Goal: Task Accomplishment & Management: Use online tool/utility

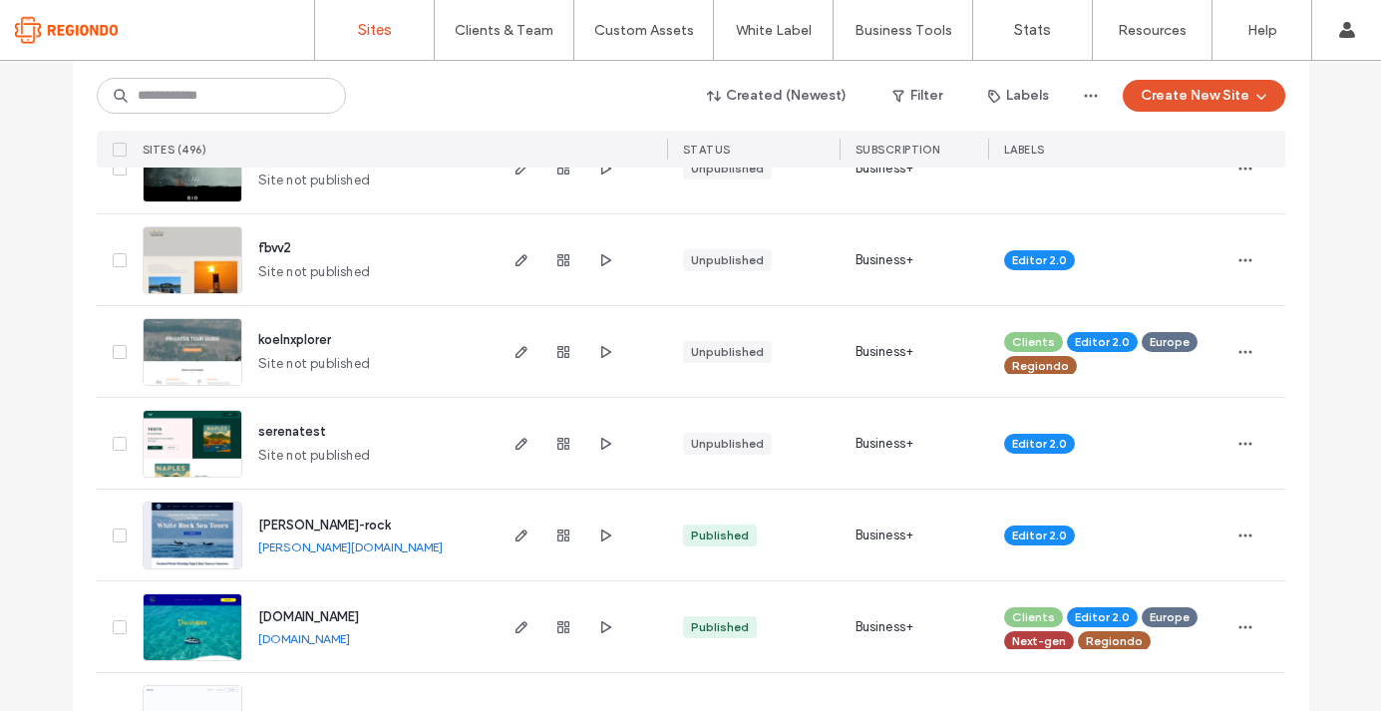
scroll to position [1469, 0]
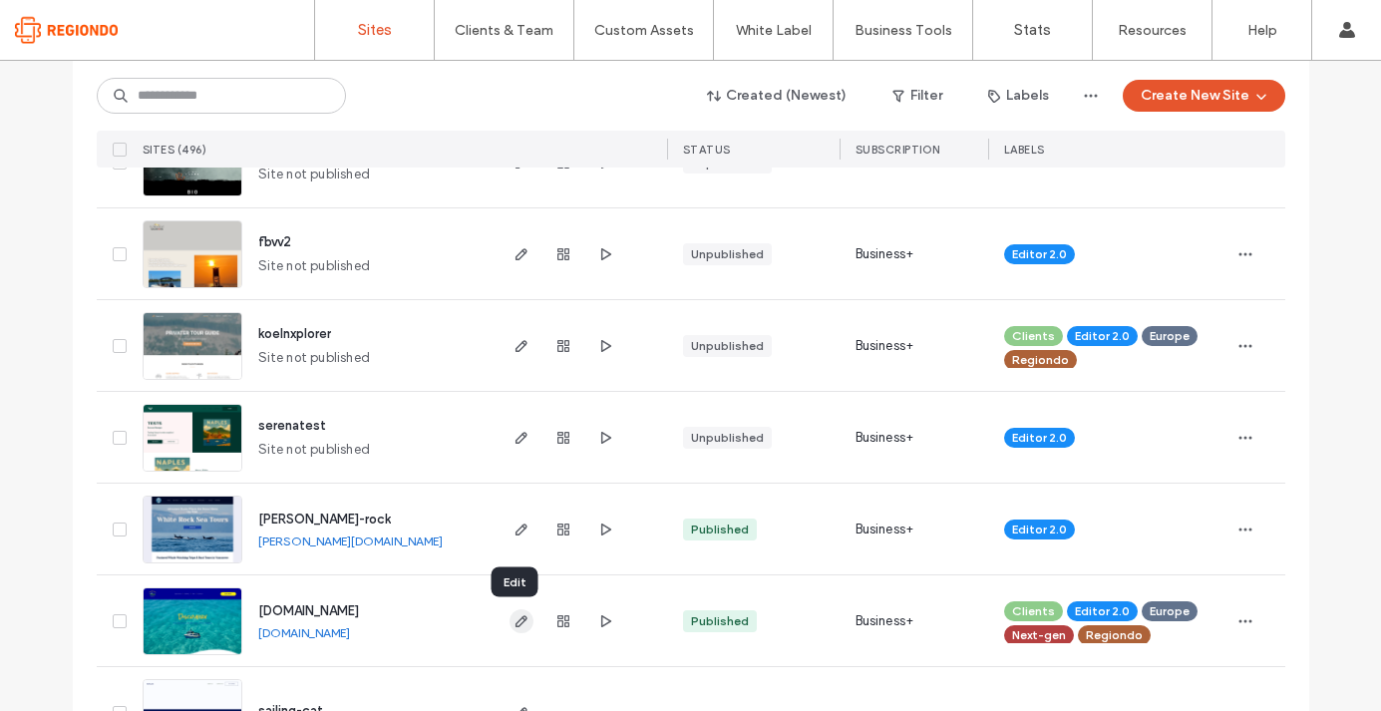
click at [514, 620] on icon "button" at bounding box center [522, 621] width 16 height 16
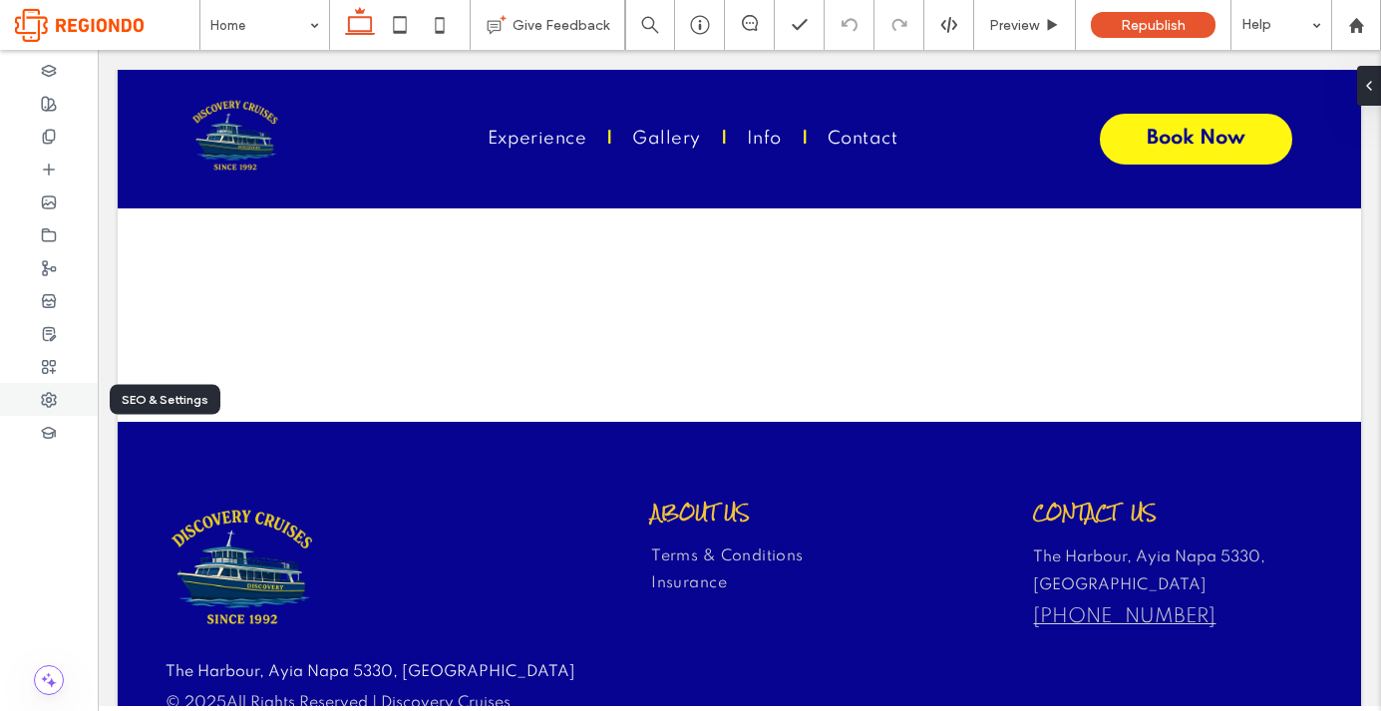
click at [50, 390] on div at bounding box center [49, 399] width 98 height 33
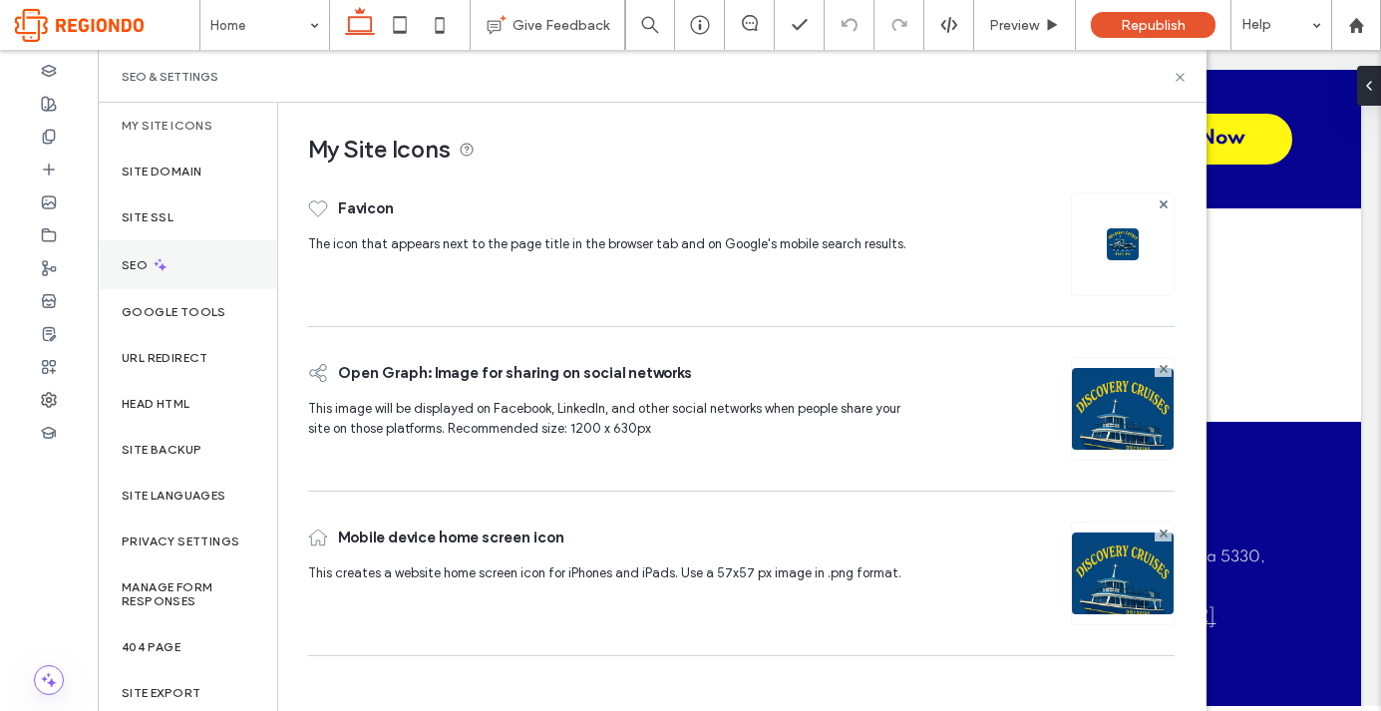
click at [185, 259] on div "SEO" at bounding box center [188, 264] width 180 height 49
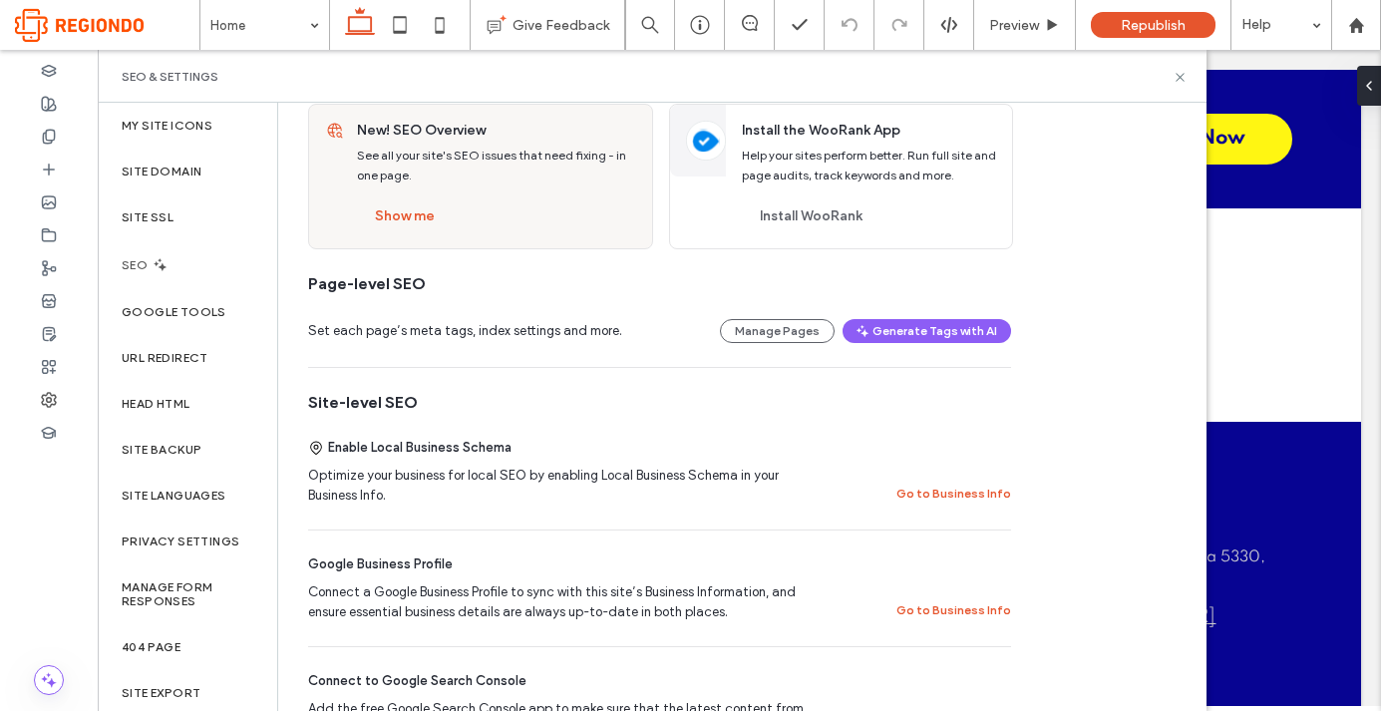
scroll to position [115, 0]
click at [531, 217] on div "Show me" at bounding box center [496, 215] width 279 height 32
click at [416, 212] on button "Show me" at bounding box center [405, 215] width 96 height 32
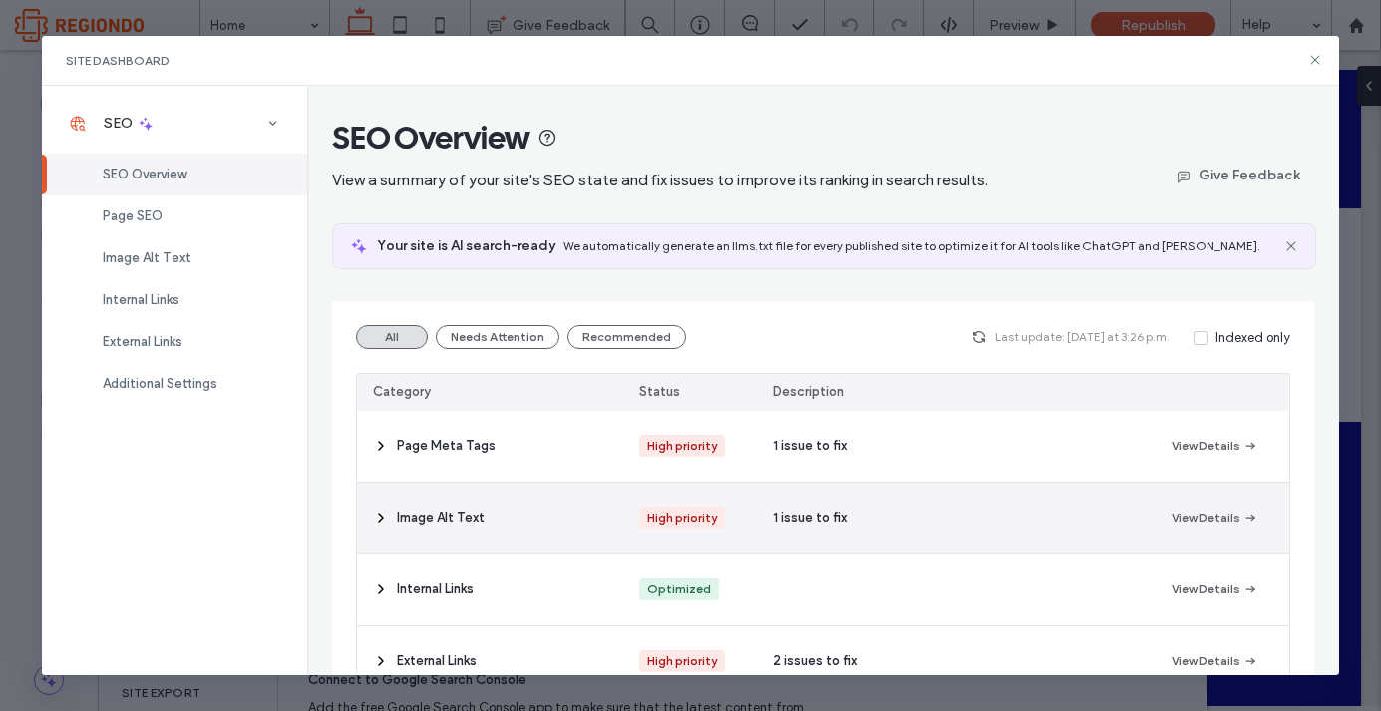
scroll to position [113, 0]
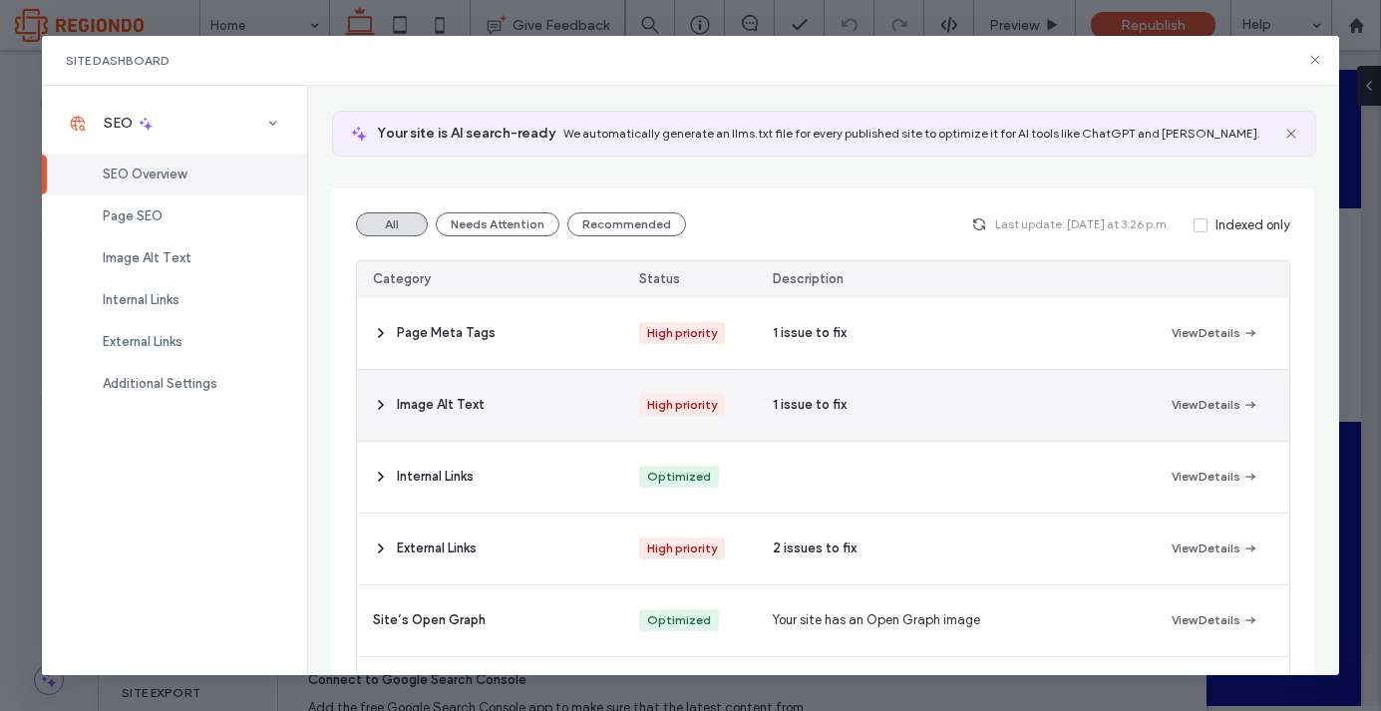
click at [385, 402] on icon at bounding box center [381, 405] width 16 height 16
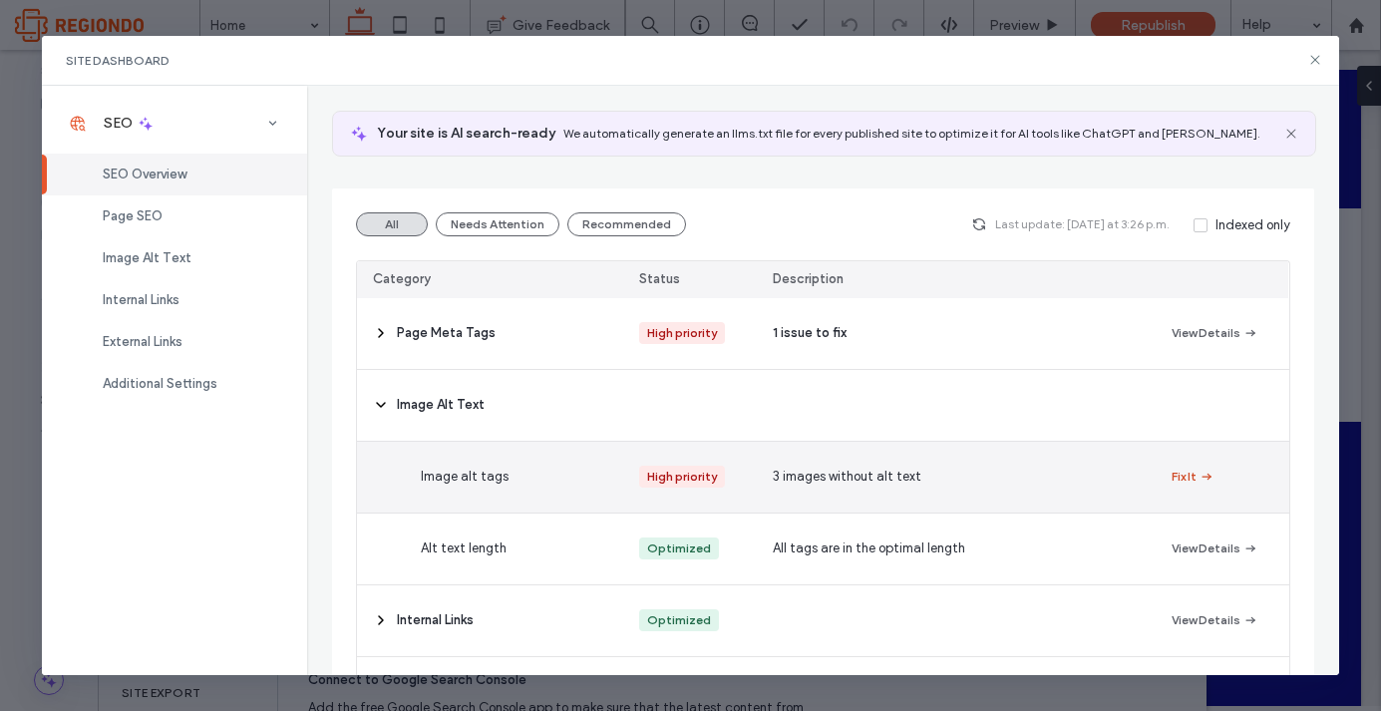
click at [1194, 479] on button "Fix It" at bounding box center [1193, 477] width 43 height 24
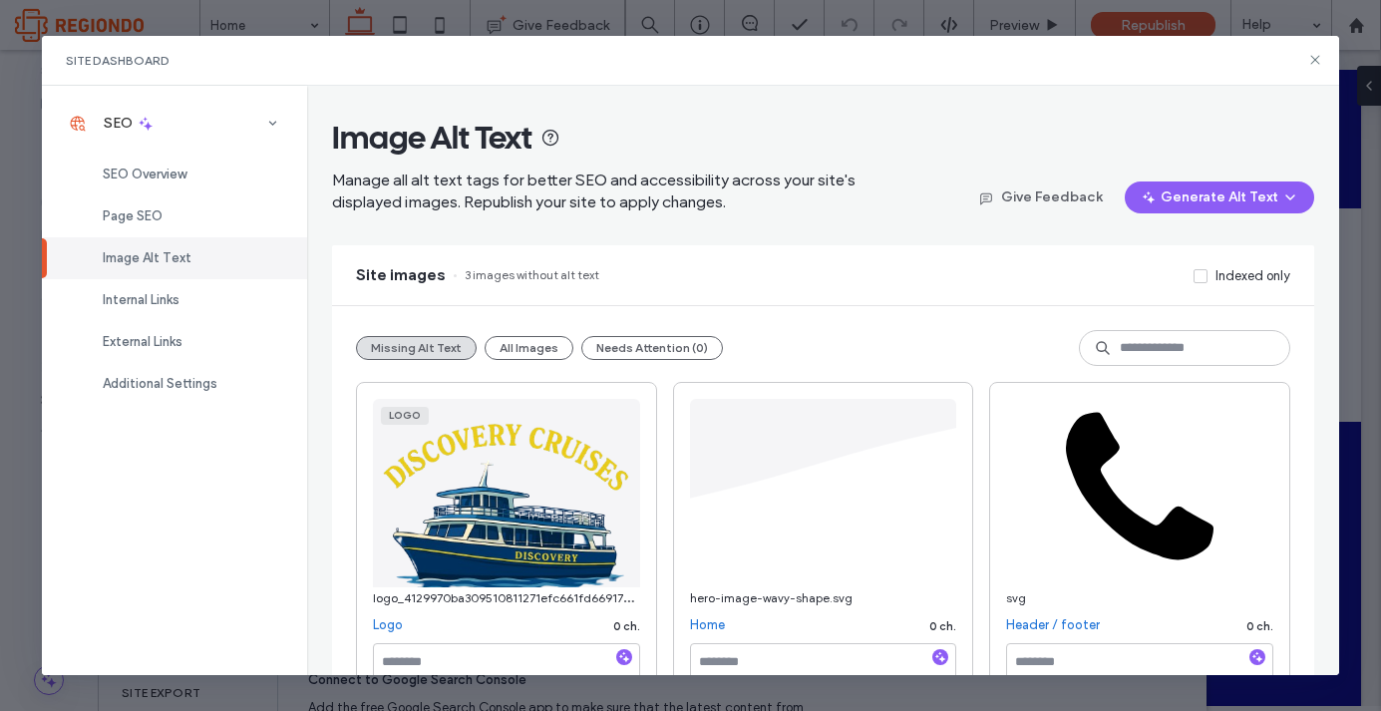
scroll to position [64, 0]
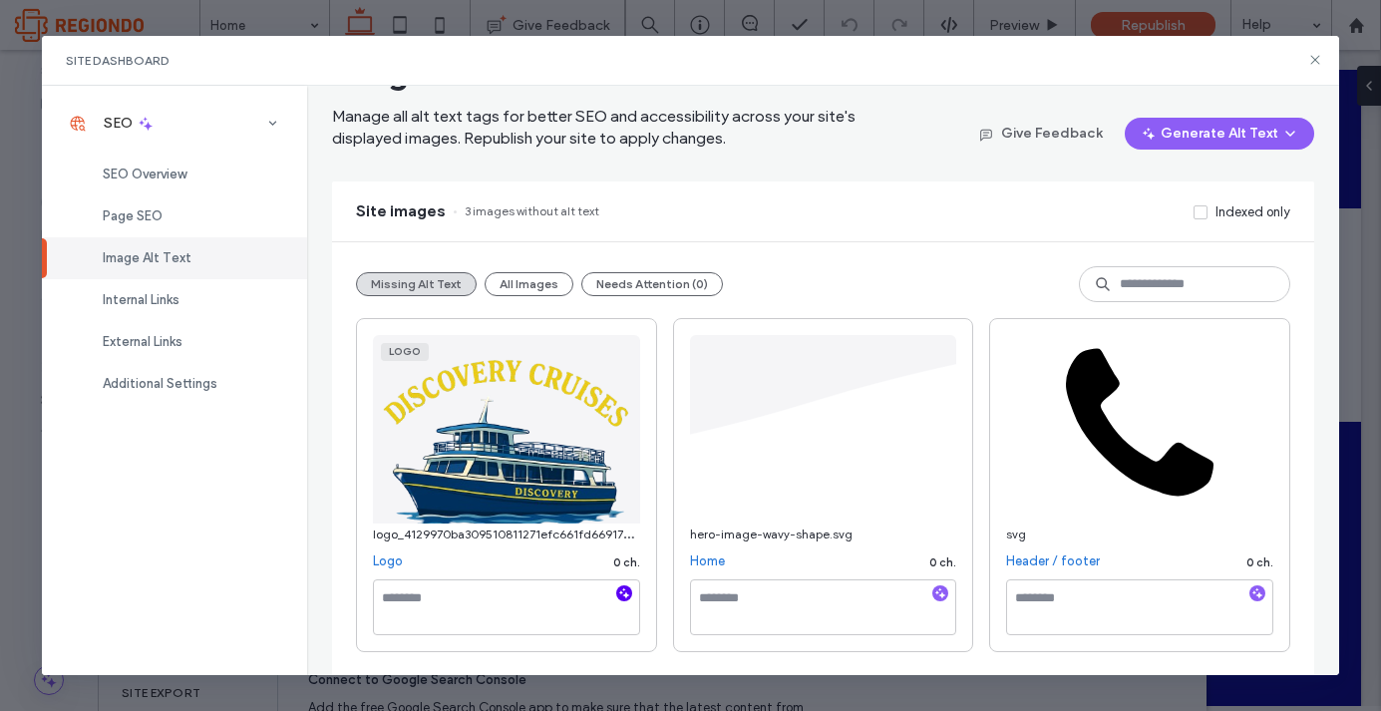
click at [628, 597] on icon "button" at bounding box center [624, 593] width 14 height 14
type textarea "**********"
click at [941, 594] on use "button" at bounding box center [940, 592] width 11 height 11
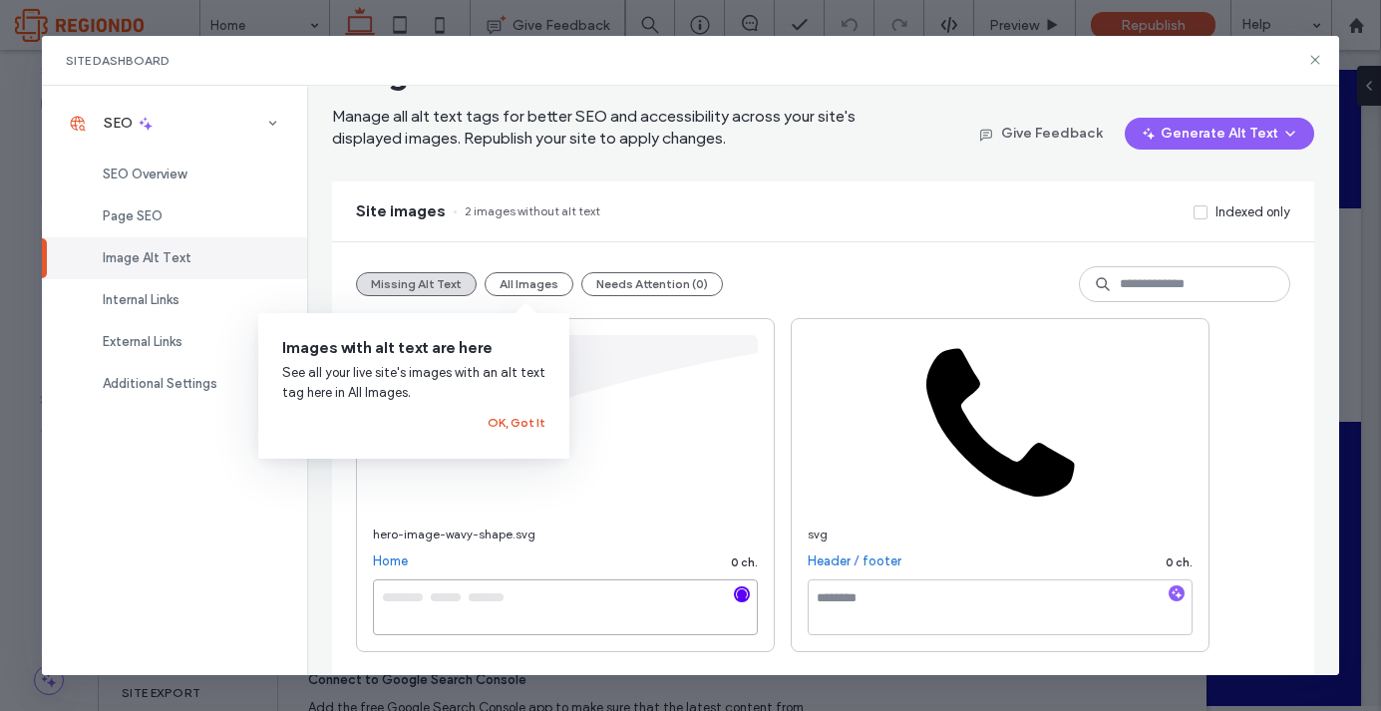
type textarea "**********"
click at [1174, 593] on use "button" at bounding box center [1177, 592] width 11 height 11
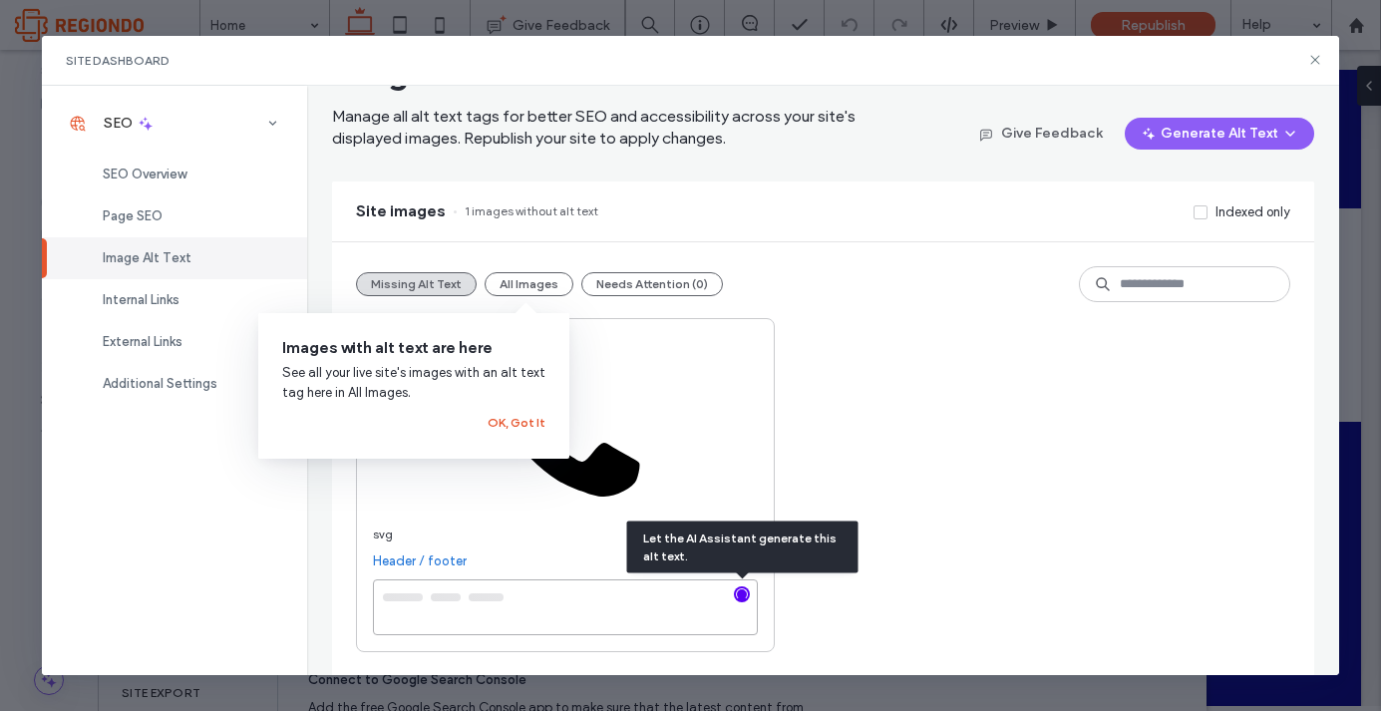
type textarea "**********"
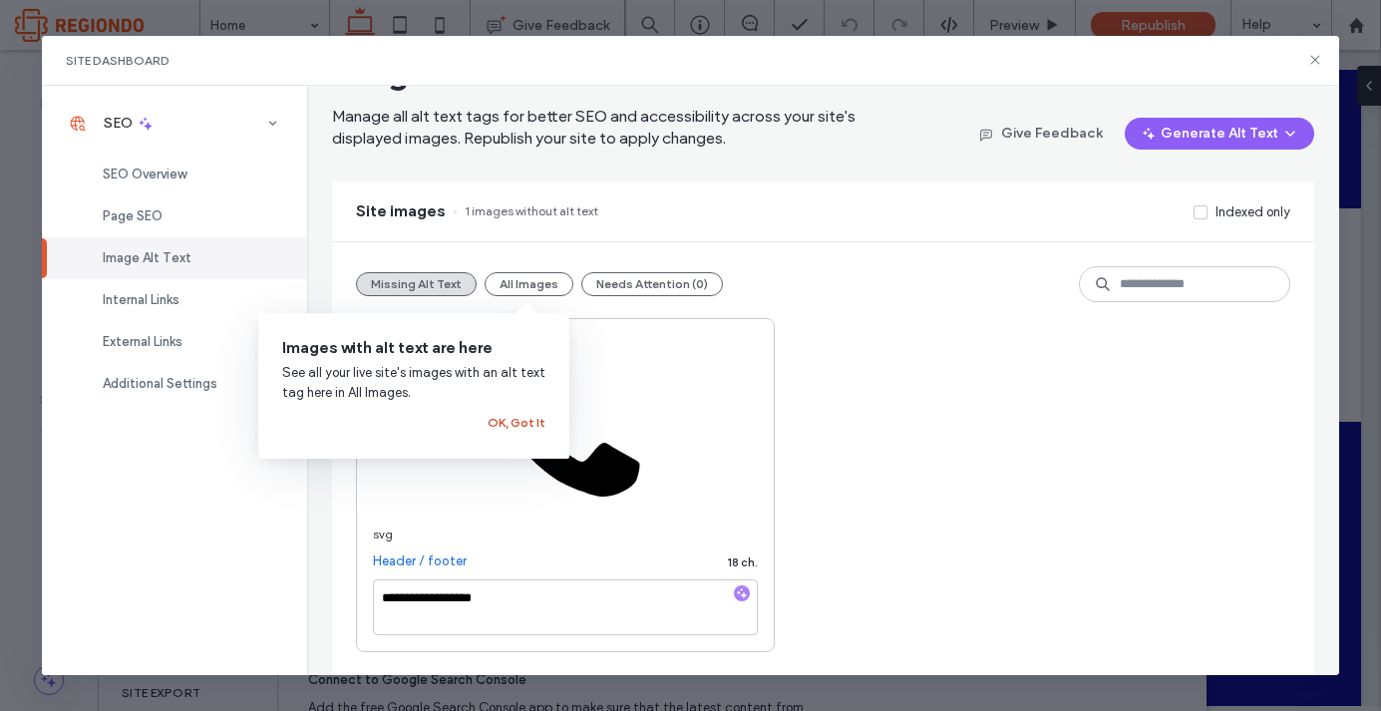
click at [527, 417] on button "OK, Got It" at bounding box center [517, 423] width 58 height 24
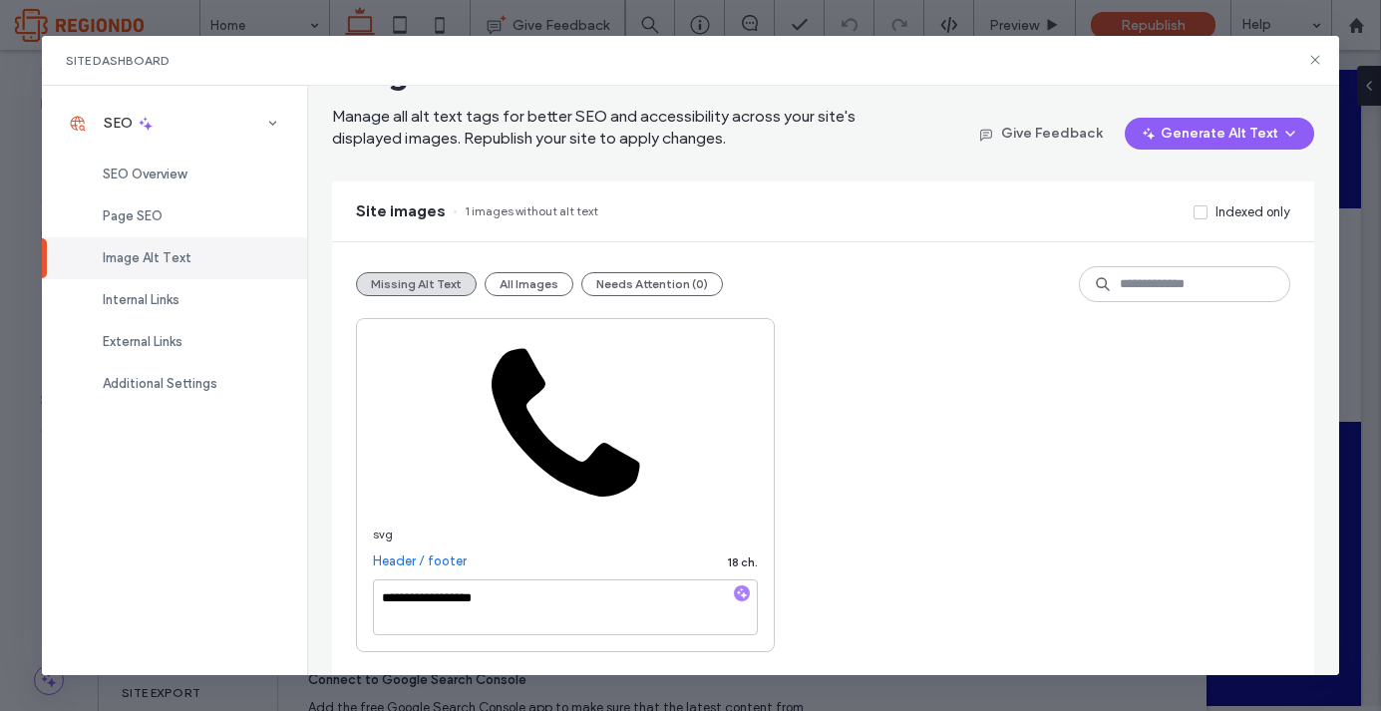
scroll to position [0, 0]
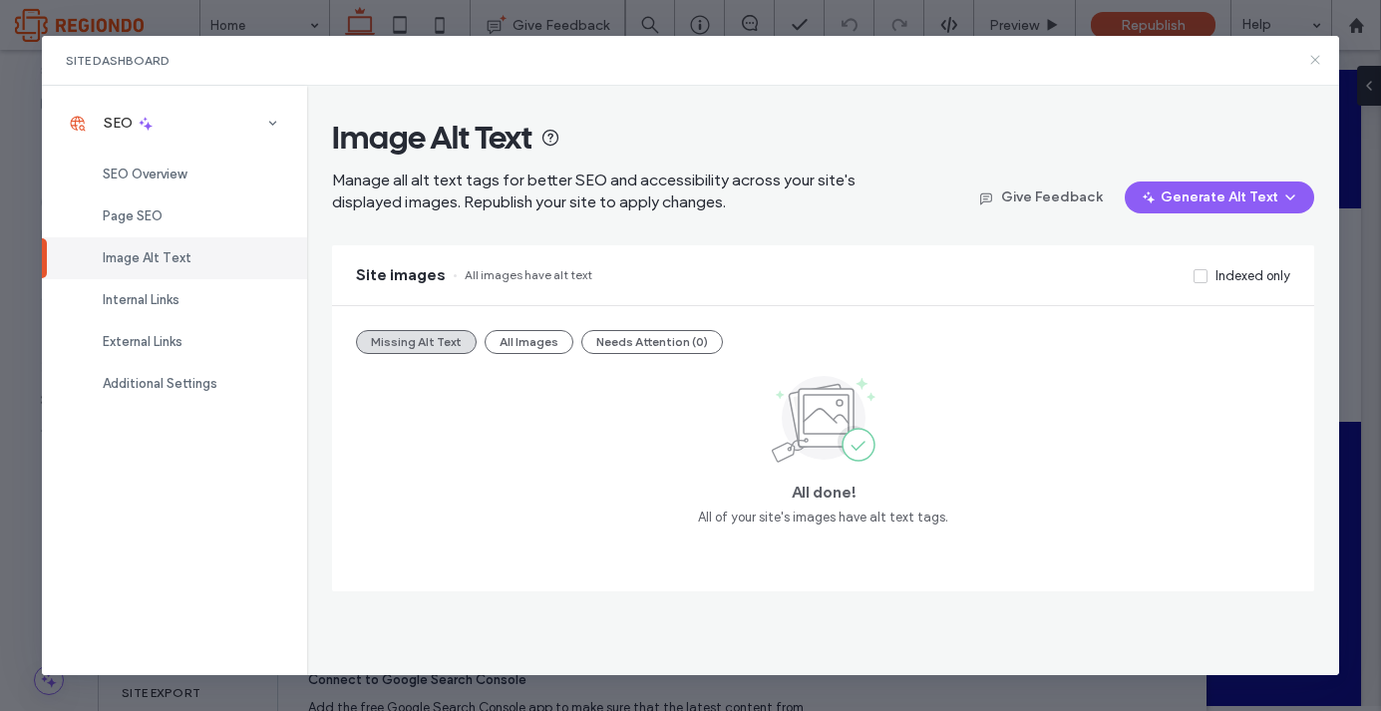
click at [1311, 63] on use at bounding box center [1315, 60] width 9 height 9
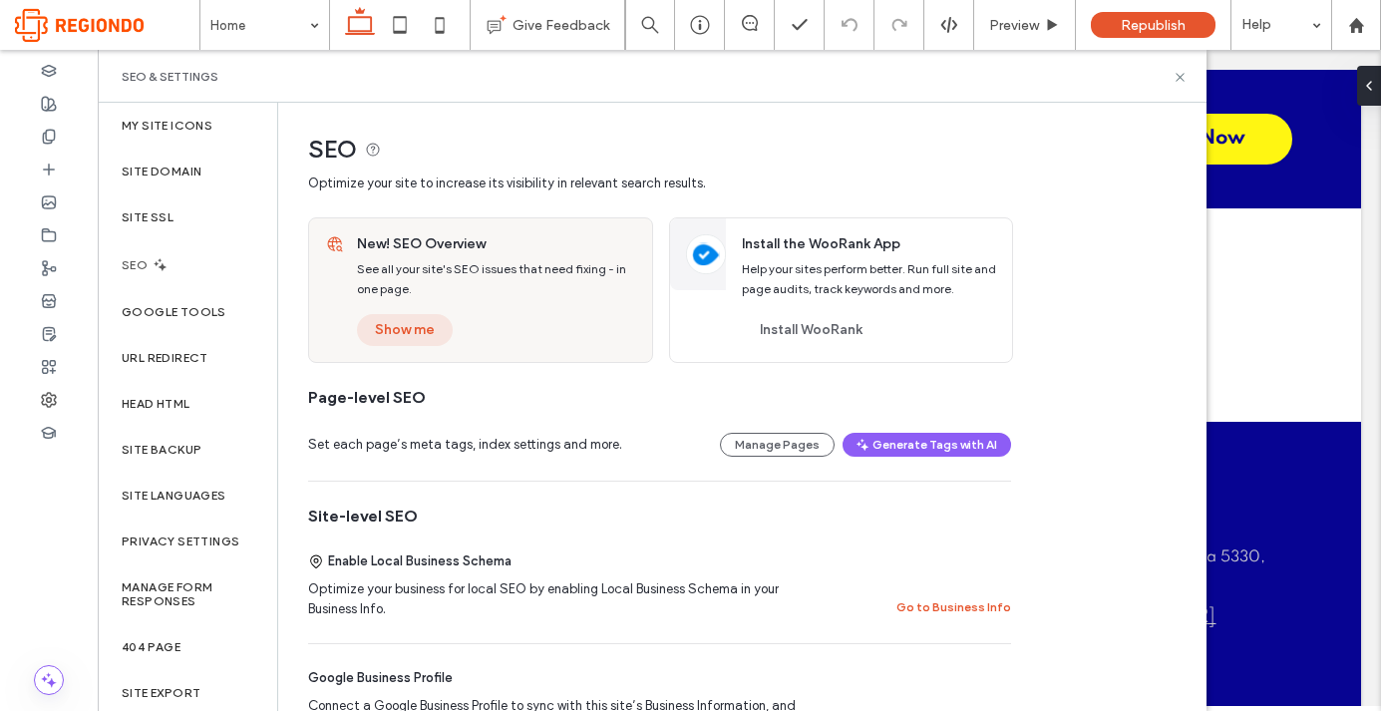
click at [399, 334] on button "Show me" at bounding box center [405, 330] width 96 height 32
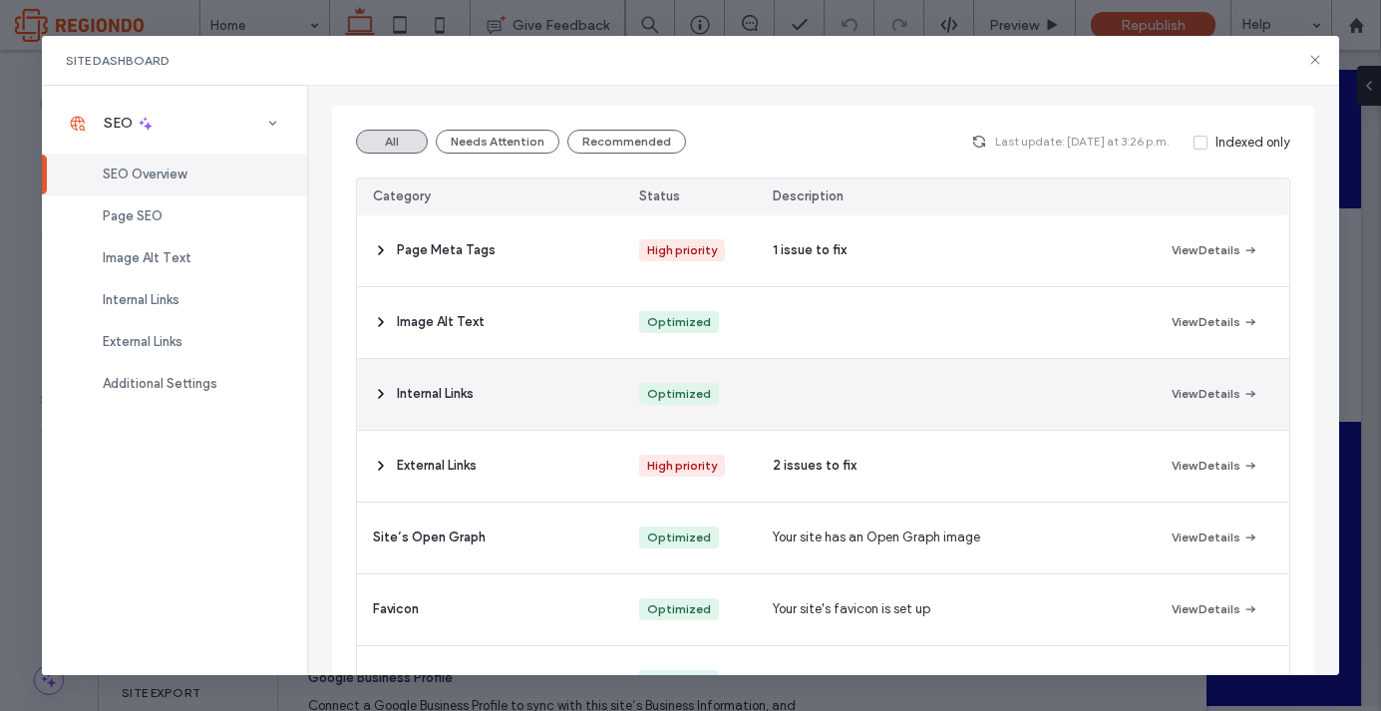
scroll to position [203, 0]
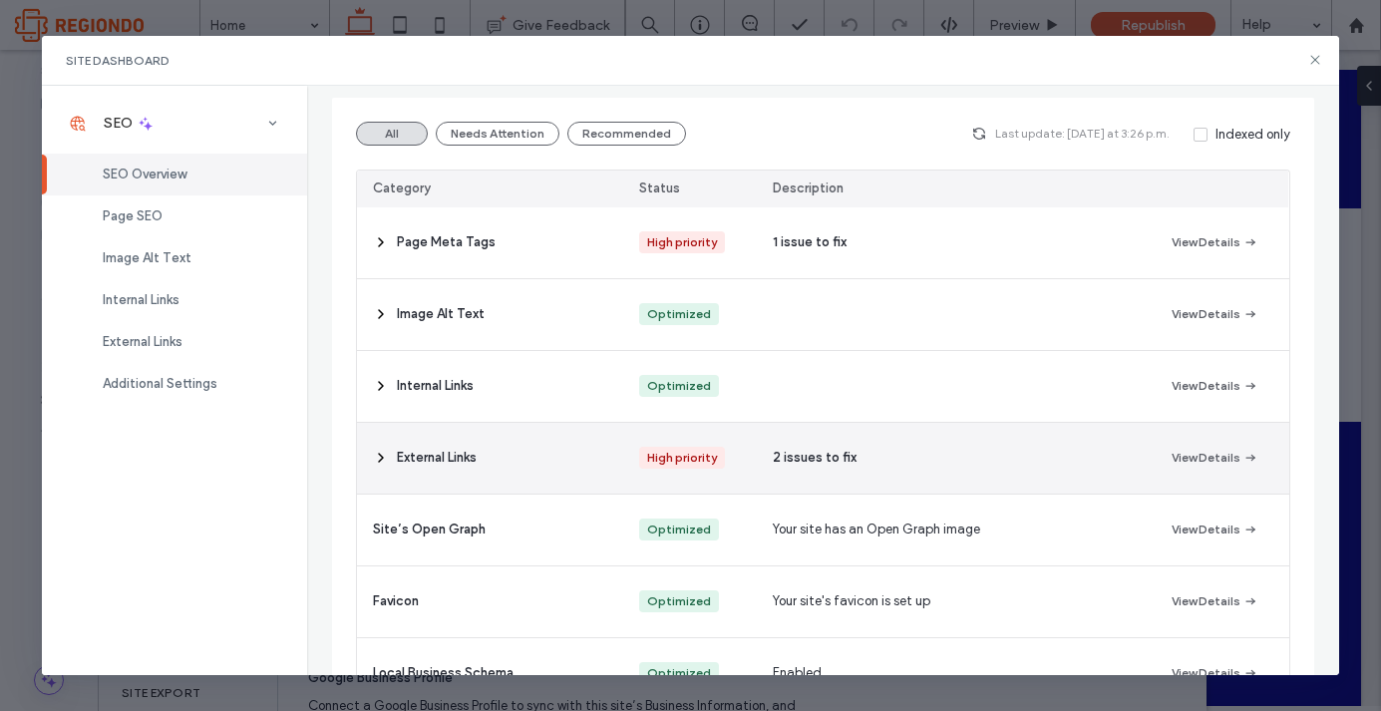
click at [369, 450] on div "External Links" at bounding box center [490, 458] width 266 height 71
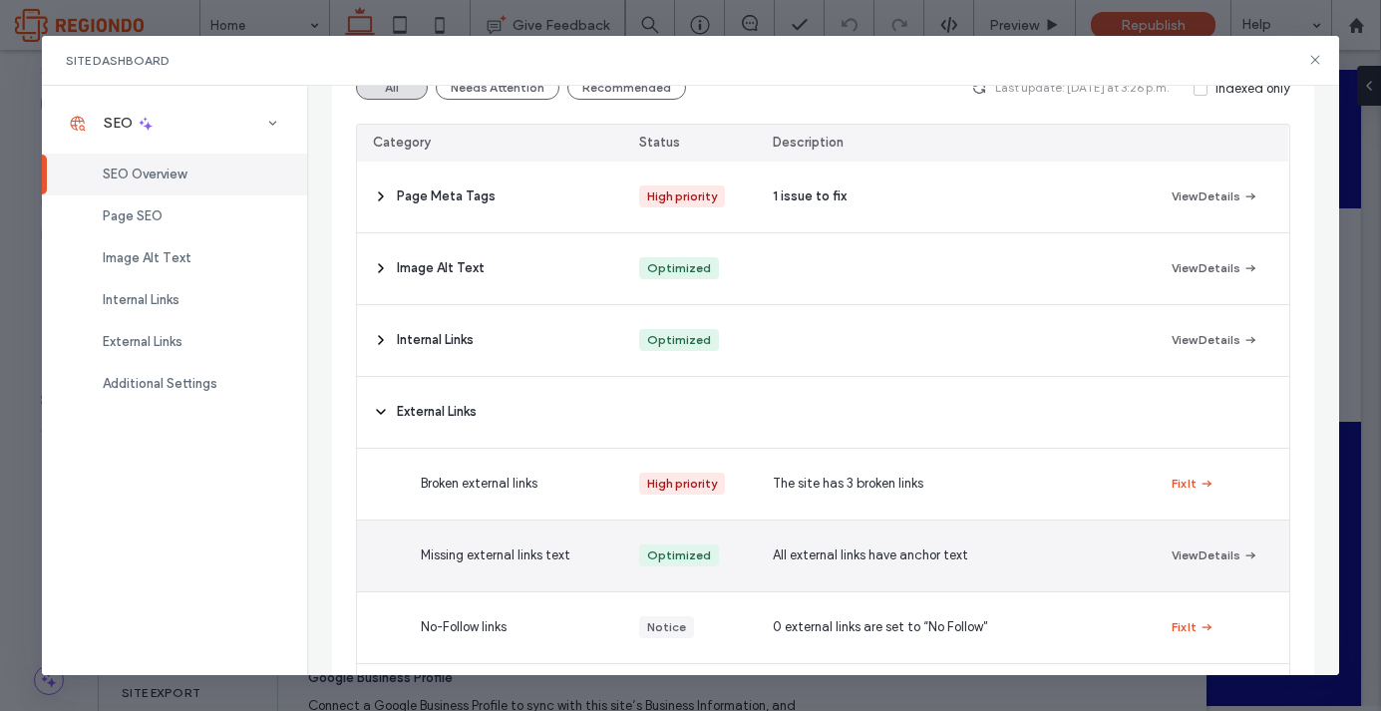
scroll to position [252, 0]
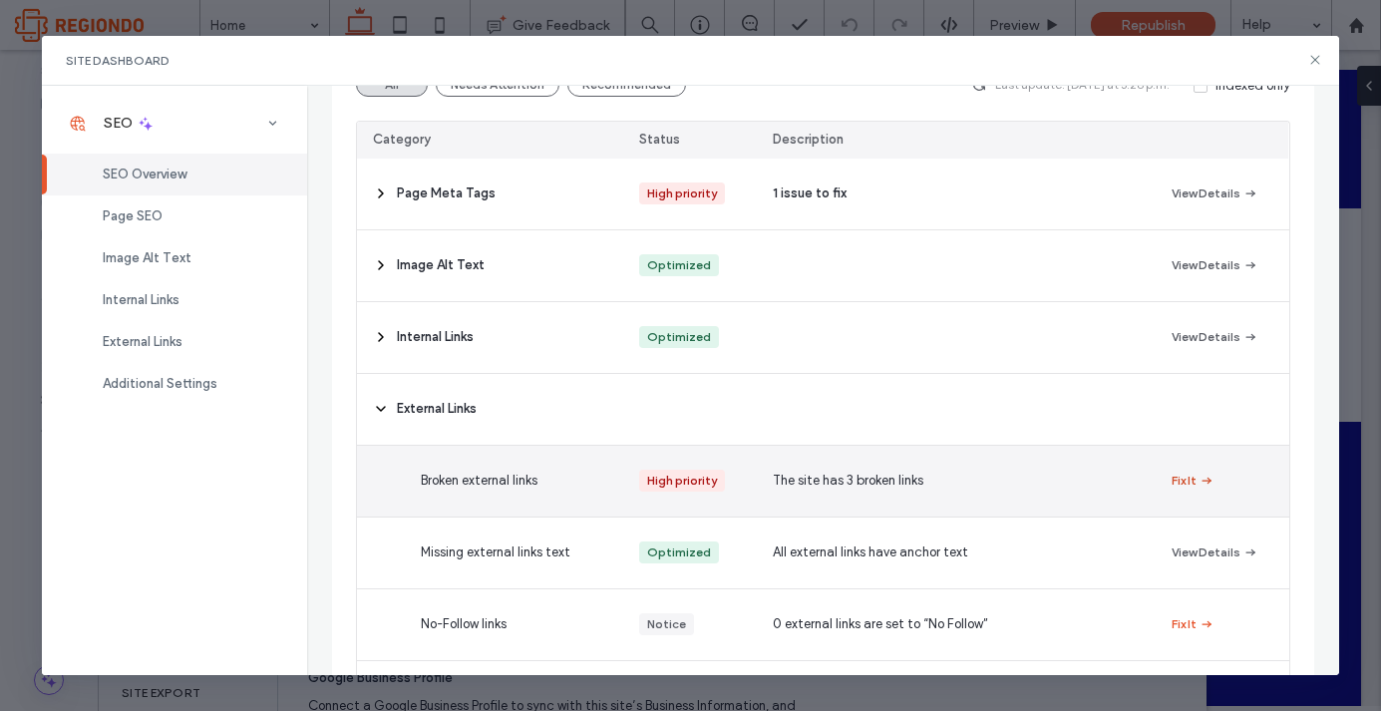
click at [1191, 477] on button "Fix It" at bounding box center [1193, 481] width 43 height 24
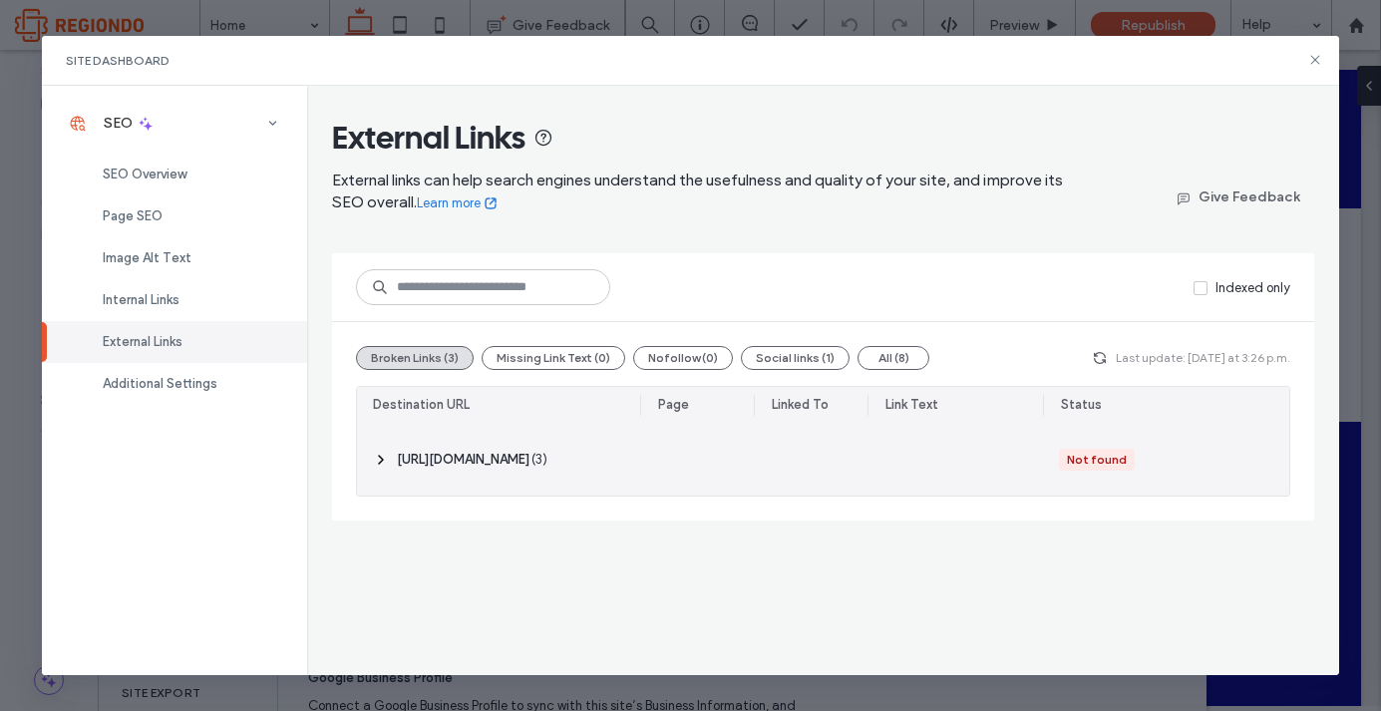
click at [387, 462] on icon at bounding box center [381, 460] width 16 height 16
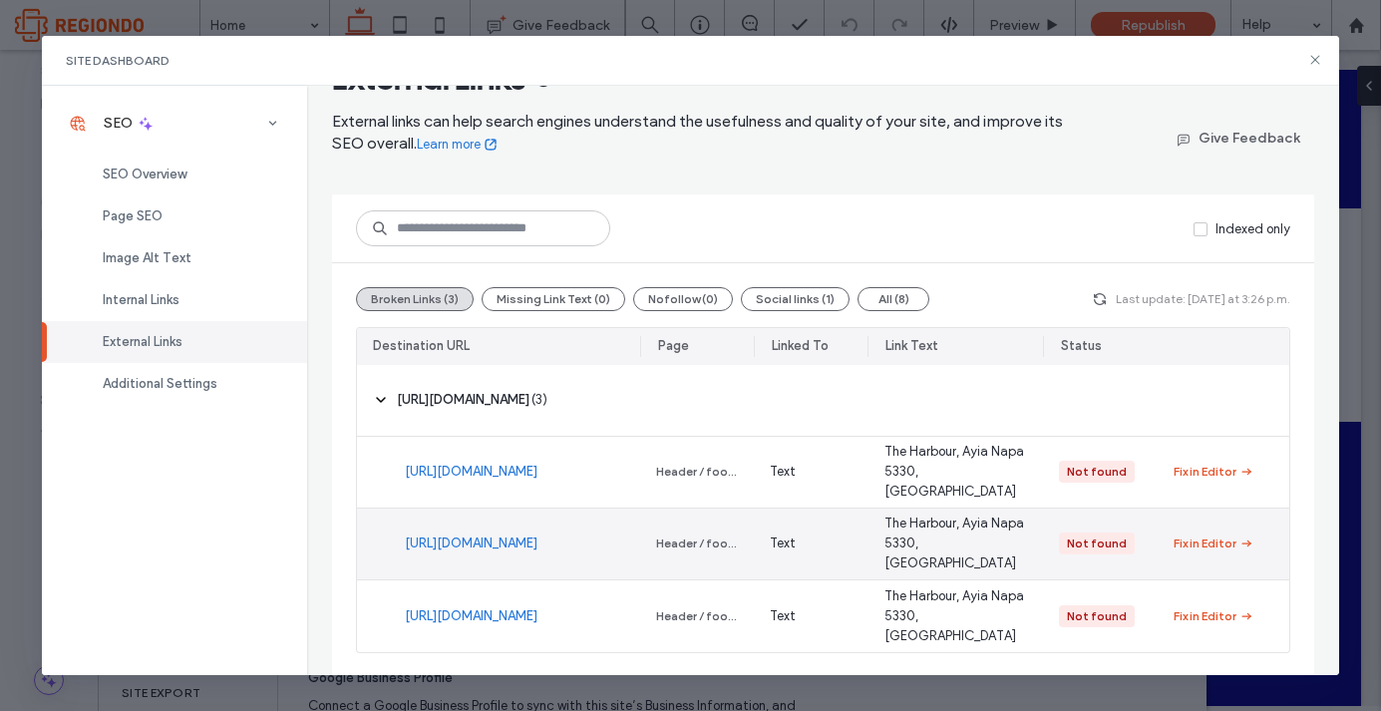
scroll to position [60, 0]
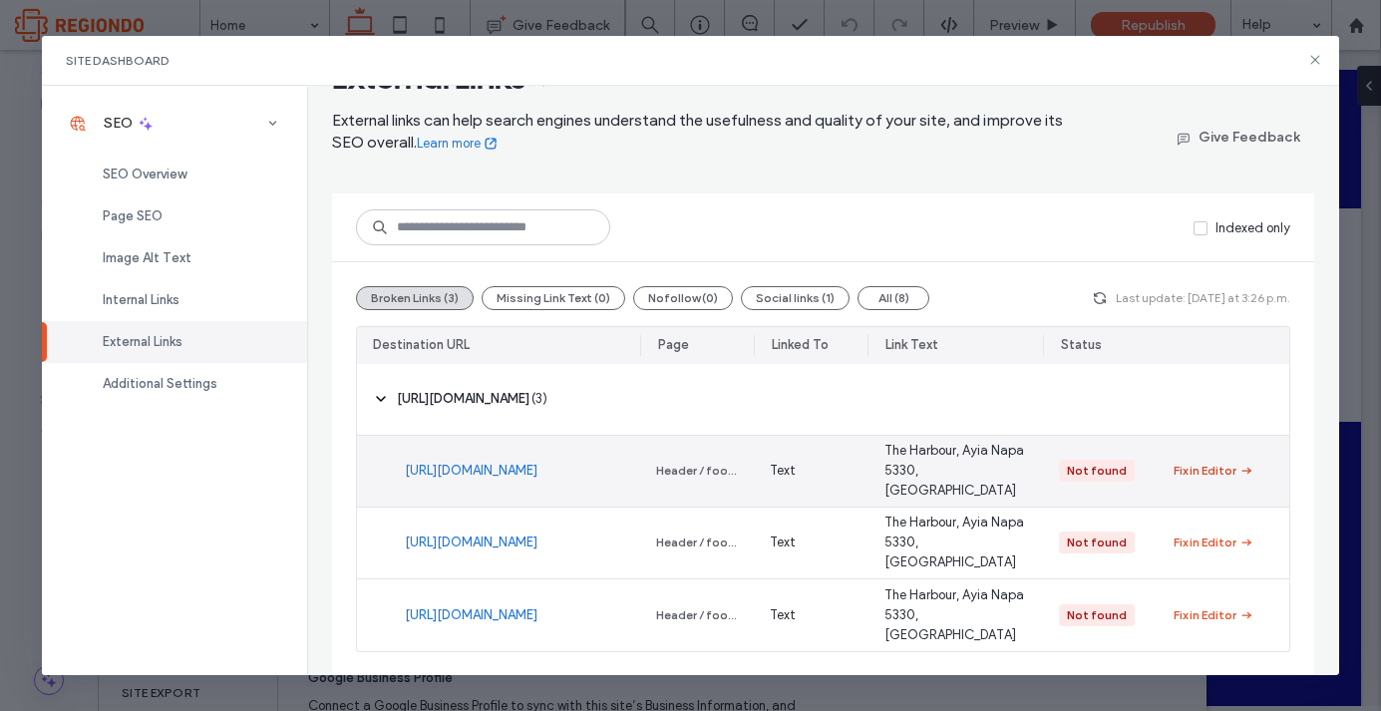
click at [1213, 473] on div "Fix in Editor" at bounding box center [1205, 471] width 63 height 18
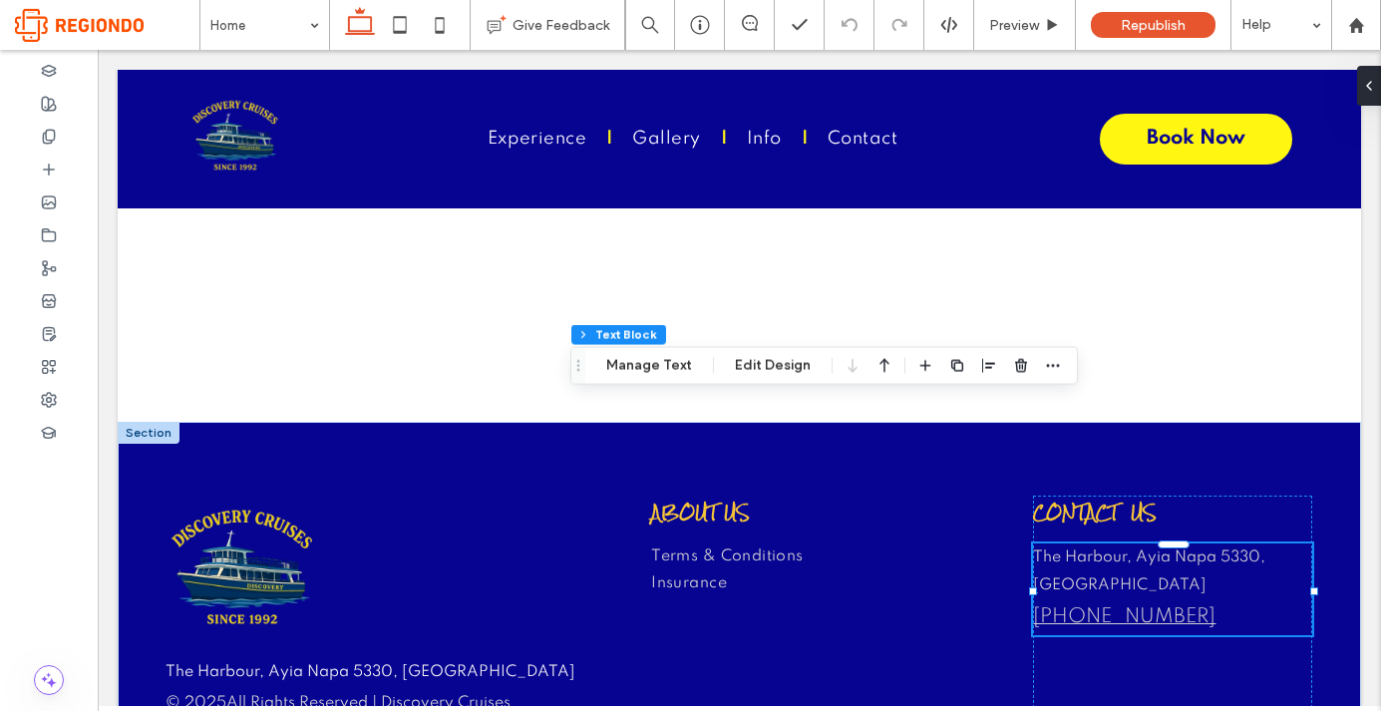
scroll to position [20, 0]
click at [1173, 22] on span "Republish" at bounding box center [1153, 25] width 65 height 17
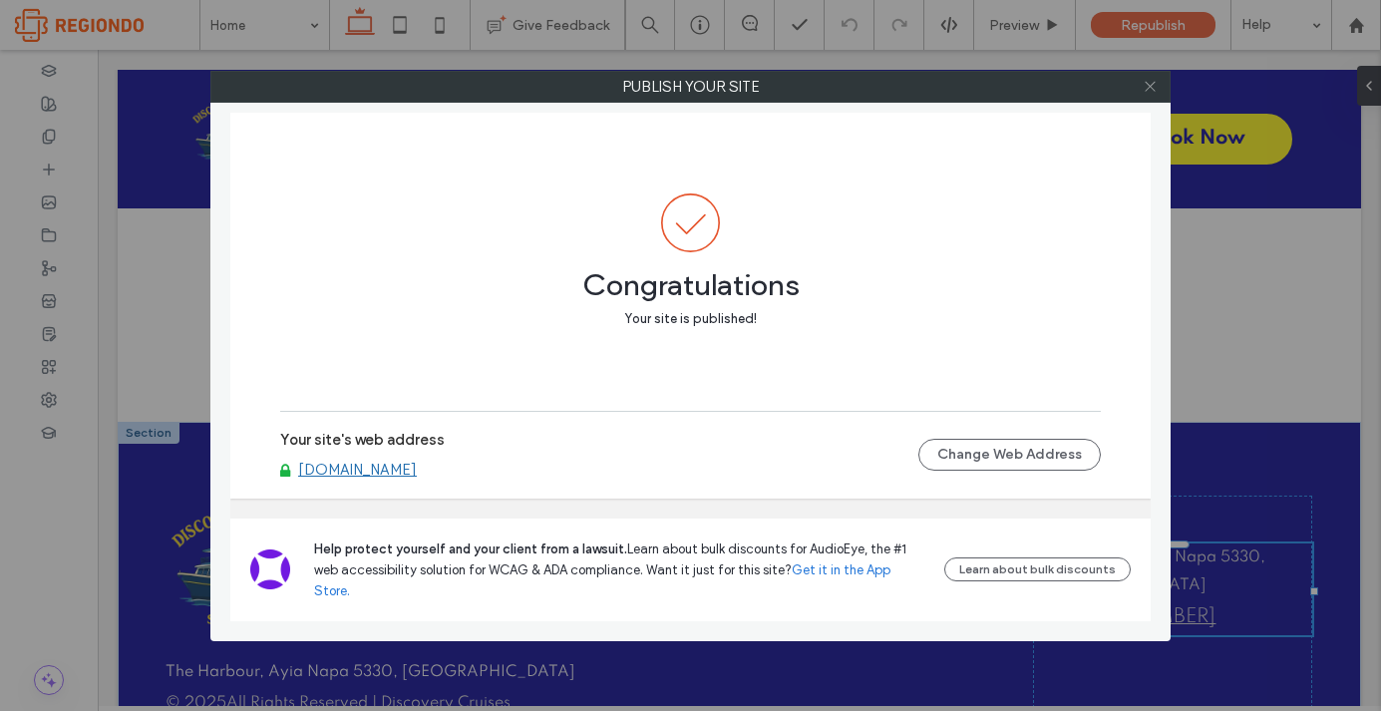
click at [1148, 83] on icon at bounding box center [1150, 86] width 15 height 15
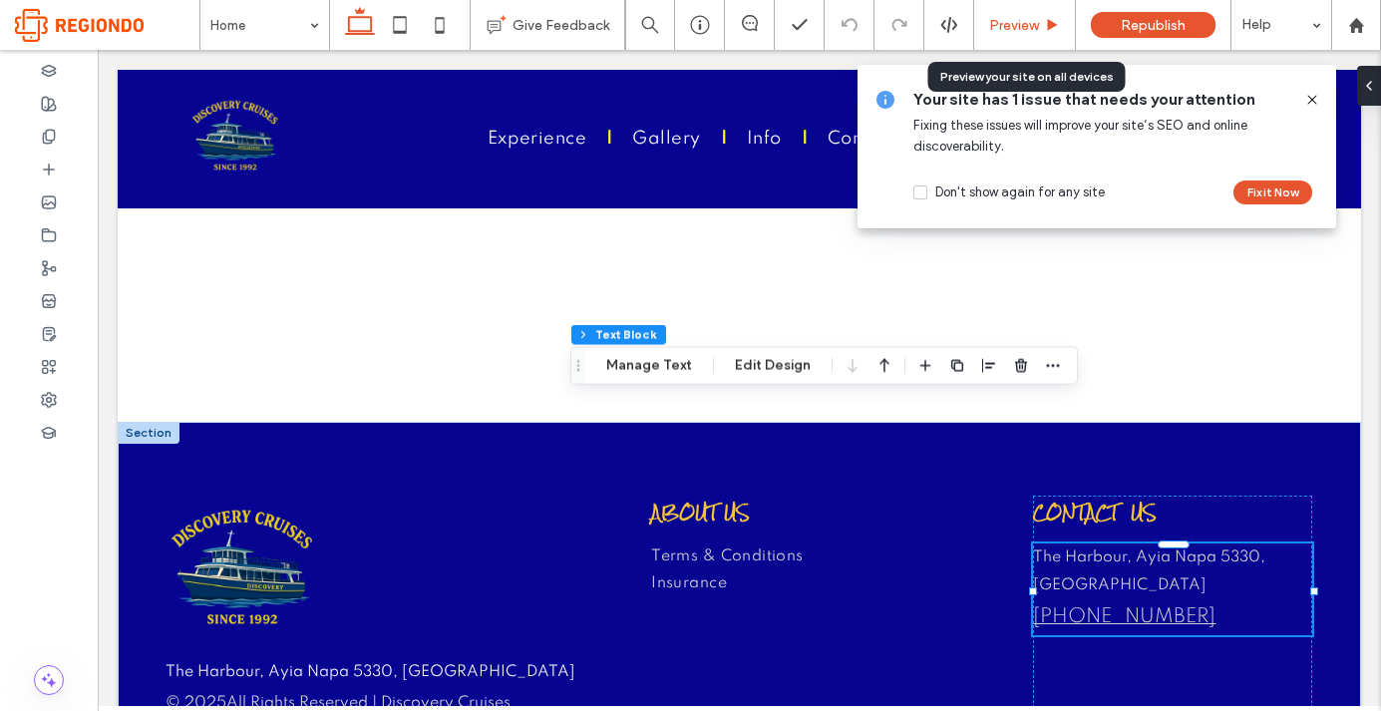
click at [1027, 28] on span "Preview" at bounding box center [1014, 25] width 50 height 17
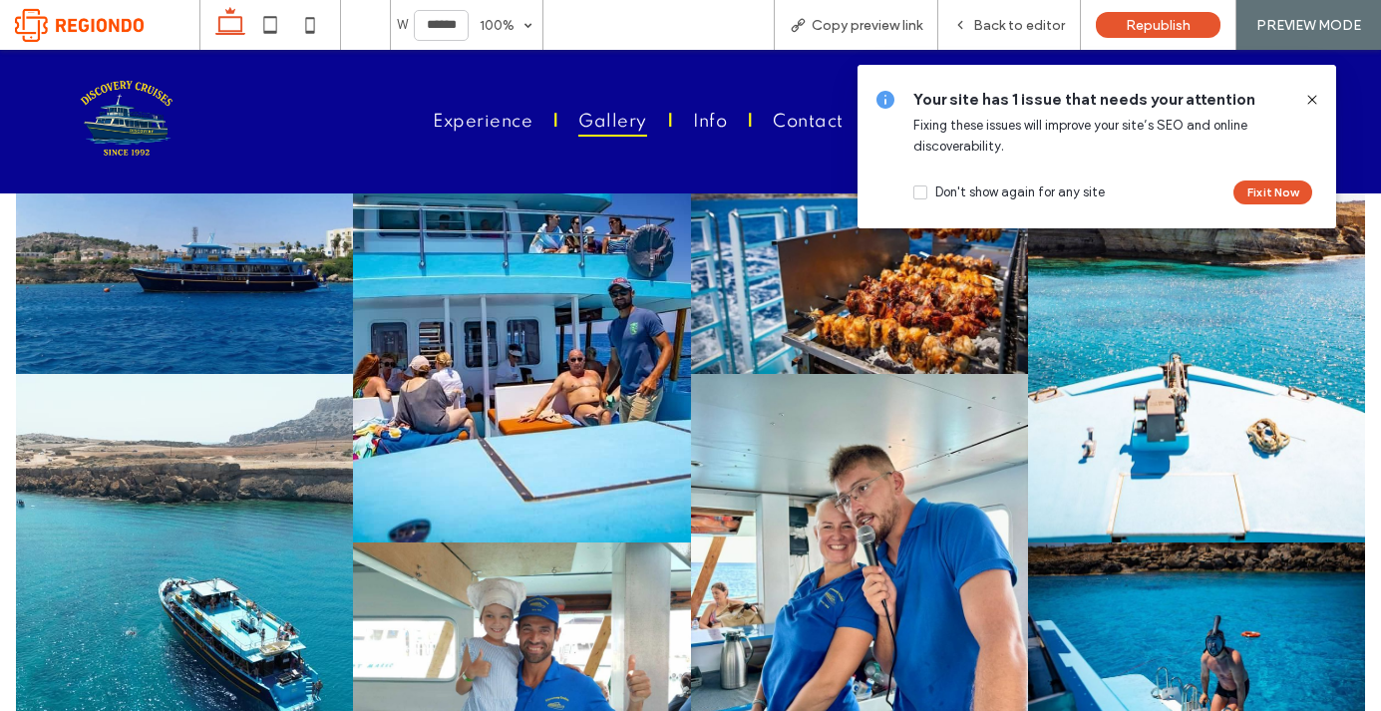
scroll to position [1943, 0]
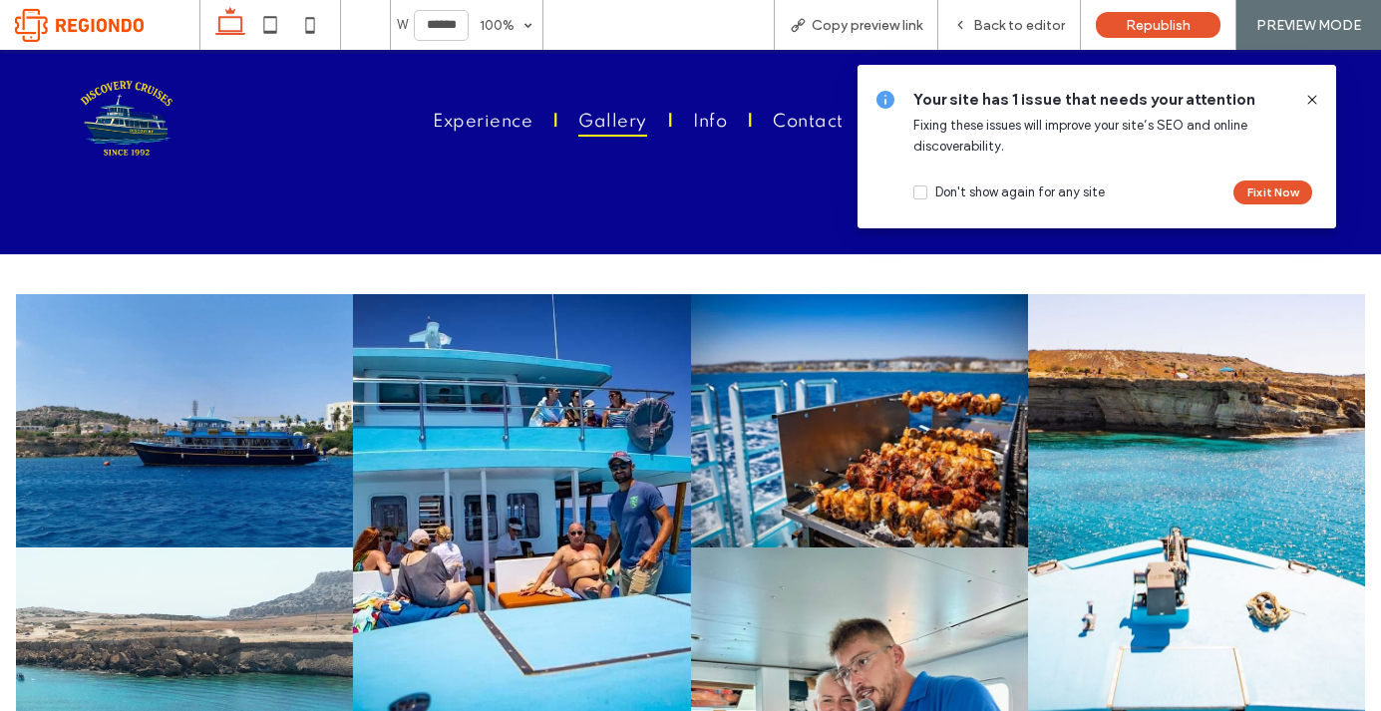
click at [1313, 99] on use at bounding box center [1311, 99] width 9 height 9
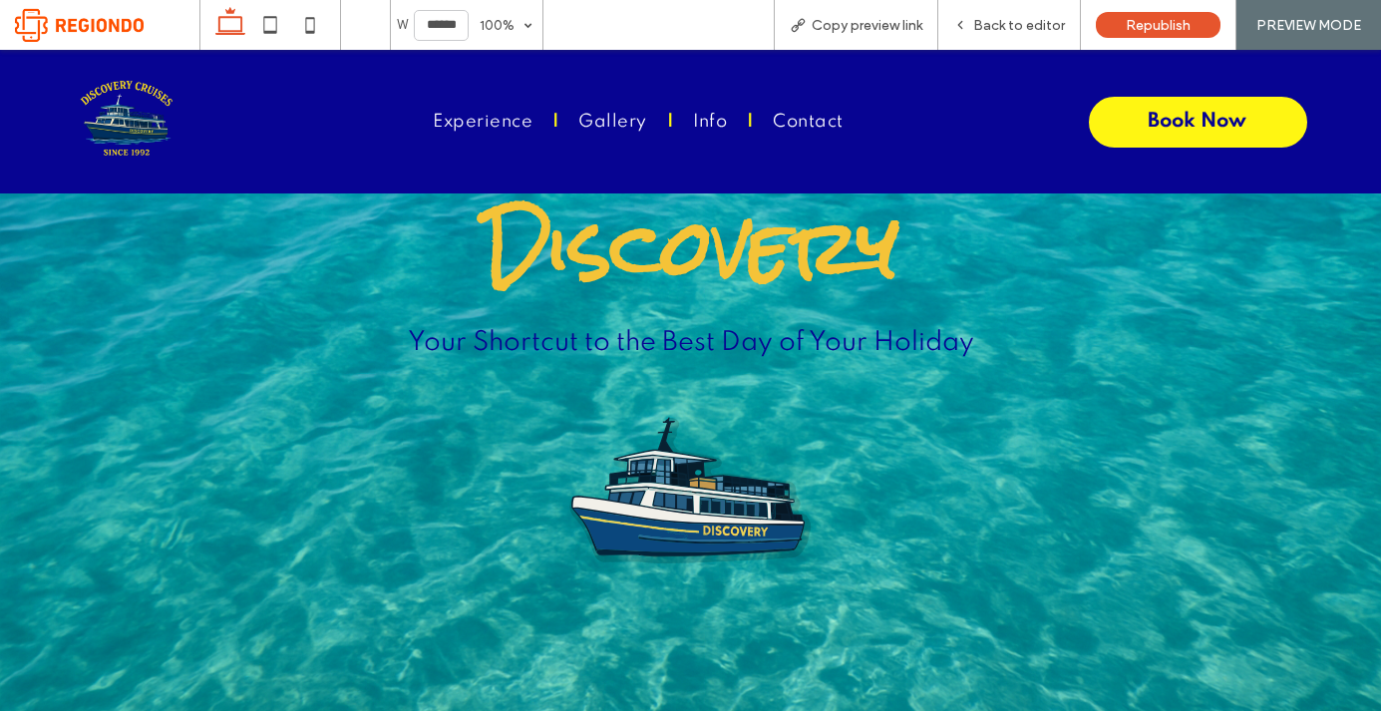
scroll to position [206, 0]
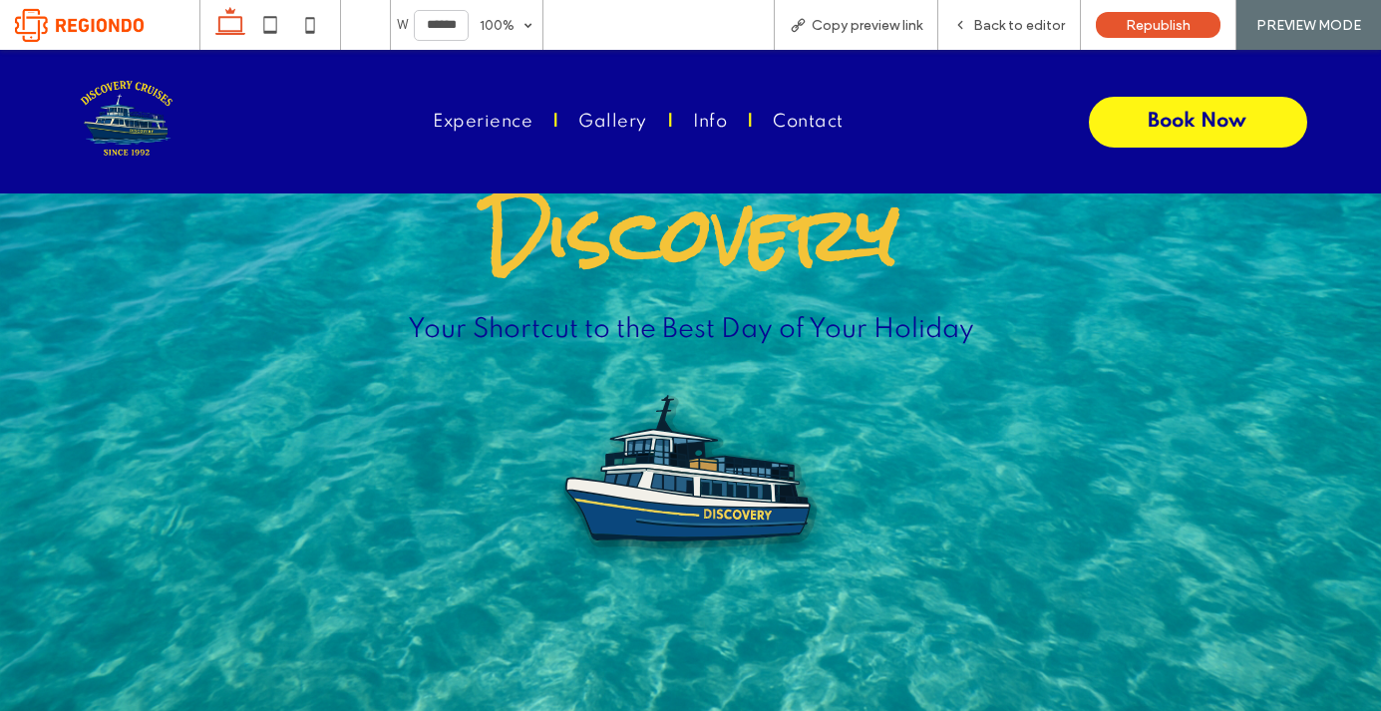
click at [719, 494] on img at bounding box center [690, 486] width 267 height 267
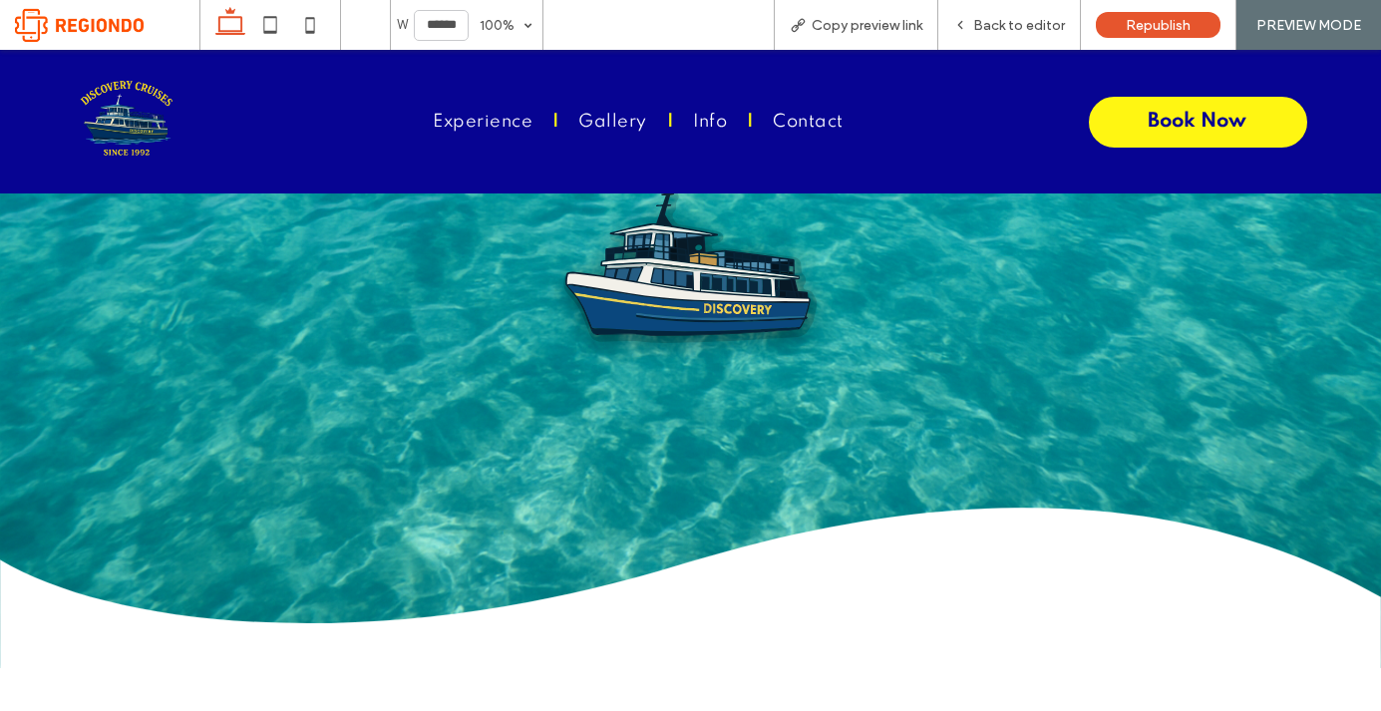
scroll to position [407, 0]
